Goal: Information Seeking & Learning: Learn about a topic

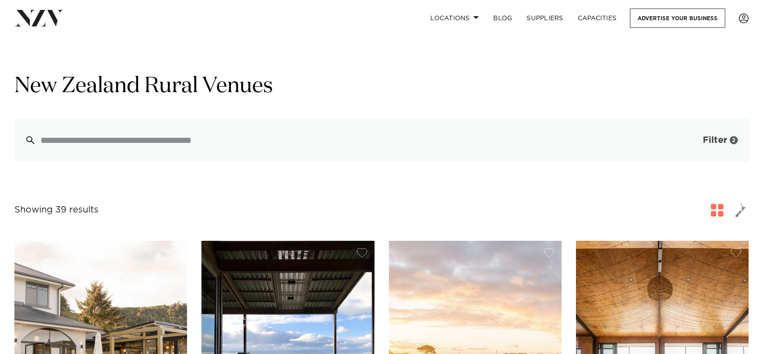
click at [706, 142] on span "Filter" at bounding box center [715, 140] width 24 height 9
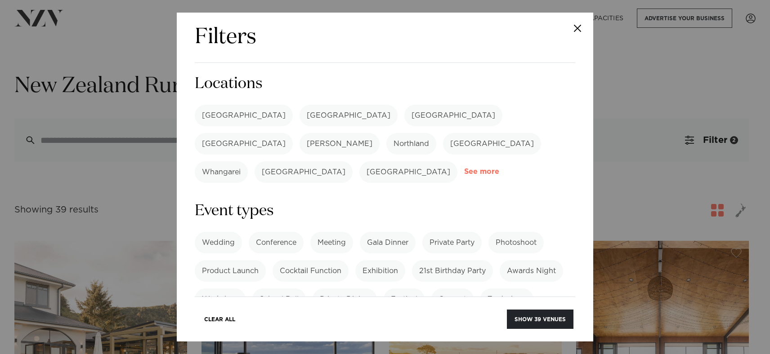
click at [464, 168] on link "See more" at bounding box center [499, 172] width 70 height 8
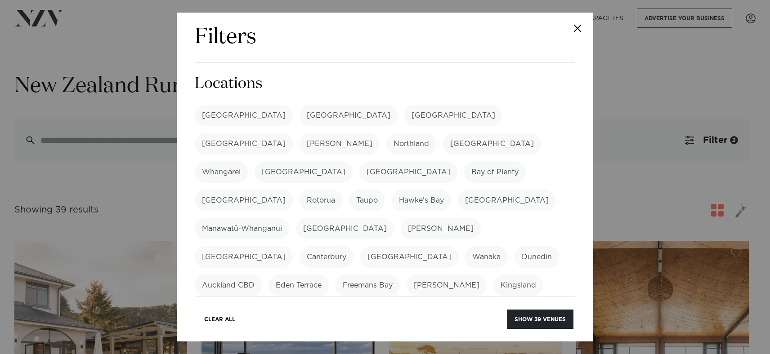
click at [354, 246] on label "Canterbury" at bounding box center [327, 257] width 54 height 22
click at [458, 246] on label "[GEOGRAPHIC_DATA]" at bounding box center [409, 257] width 98 height 22
click at [532, 316] on button "Show 7 venues" at bounding box center [542, 319] width 63 height 19
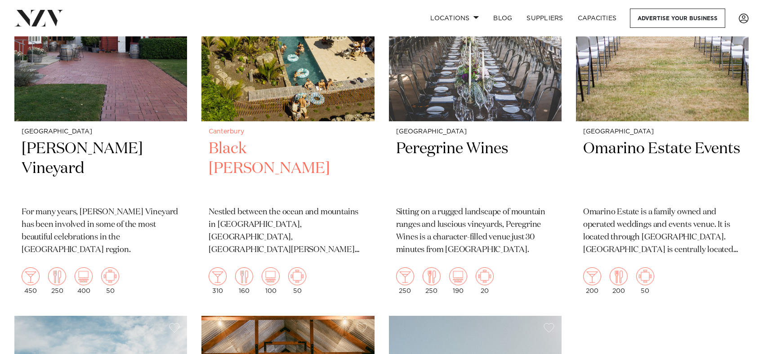
scroll to position [270, 0]
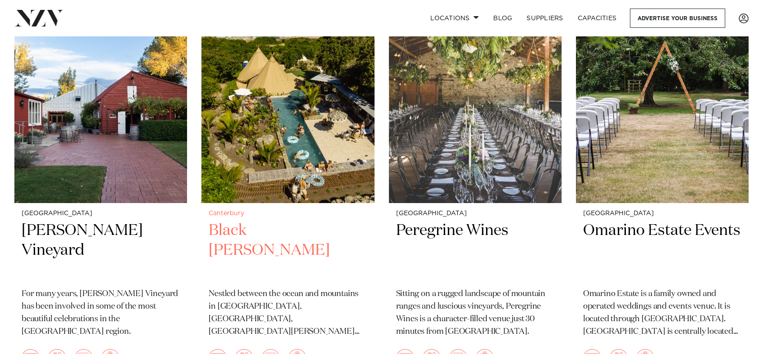
click at [257, 230] on h2 "Black [PERSON_NAME]" at bounding box center [288, 251] width 158 height 61
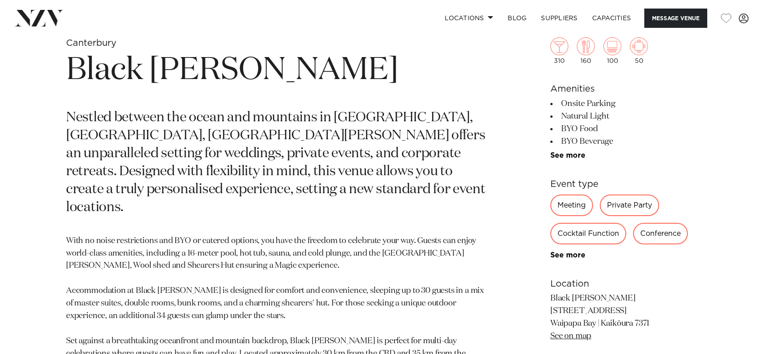
scroll to position [495, 0]
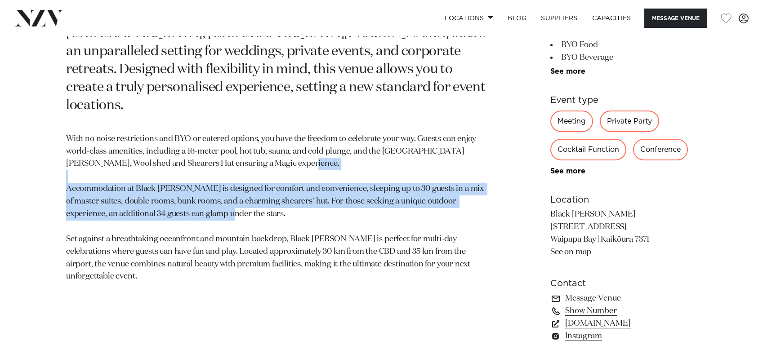
drag, startPoint x: 229, startPoint y: 197, endPoint x: 59, endPoint y: 171, distance: 171.6
click at [59, 171] on div "Canterbury Black Miller Nestled between the ocean and mountains in Waipapa Bay,…" at bounding box center [381, 144] width 749 height 418
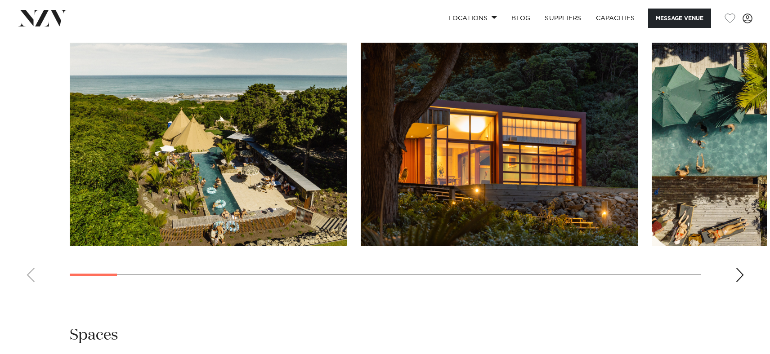
scroll to position [855, 0]
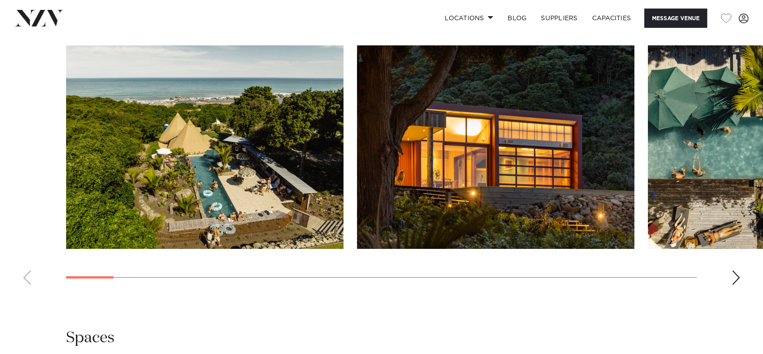
click at [255, 178] on img "1 / 29" at bounding box center [205, 147] width 278 height 204
